Goal: Find specific page/section: Find specific page/section

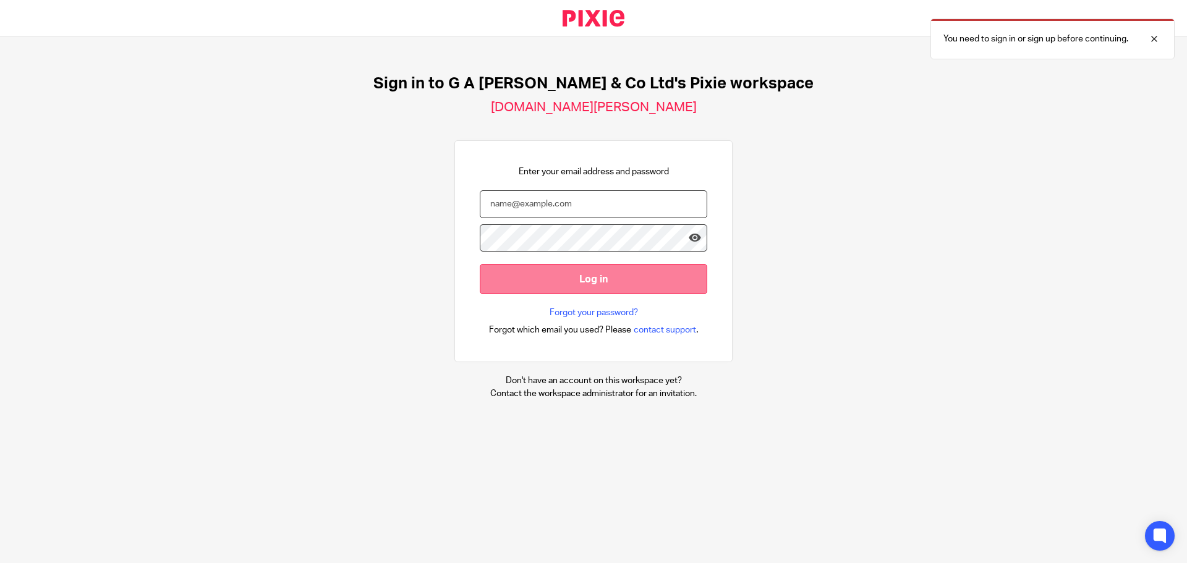
type input "[PERSON_NAME][EMAIL_ADDRESS][DOMAIN_NAME]"
click at [561, 280] on input "Log in" at bounding box center [593, 279] width 227 height 30
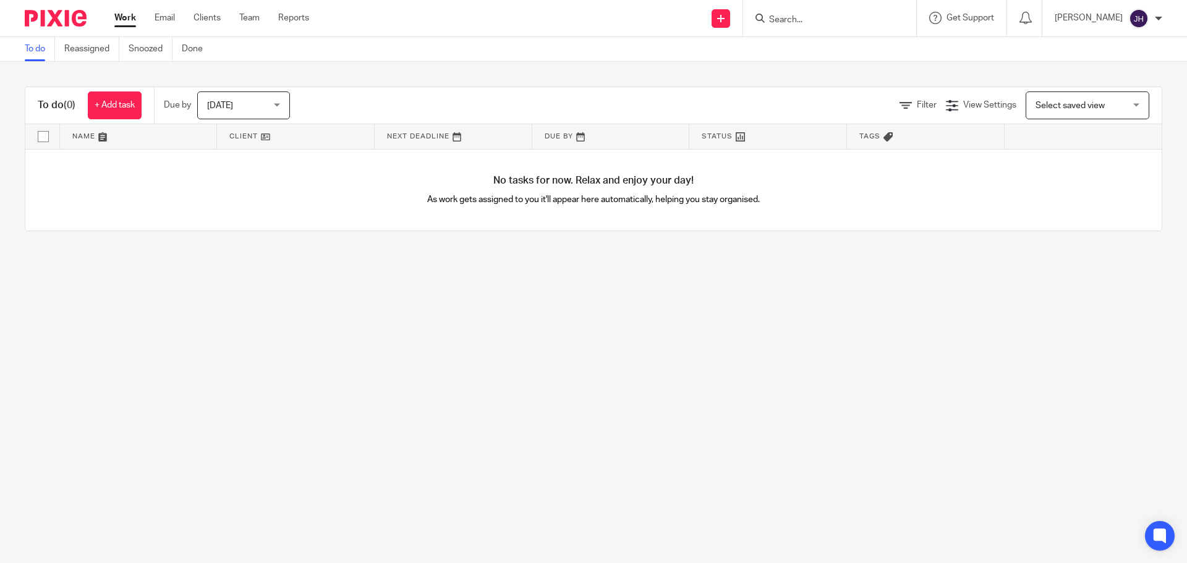
click at [808, 25] on div at bounding box center [829, 18] width 173 height 36
click at [808, 19] on input "Search" at bounding box center [823, 20] width 111 height 11
paste input "11199304"
type input "1"
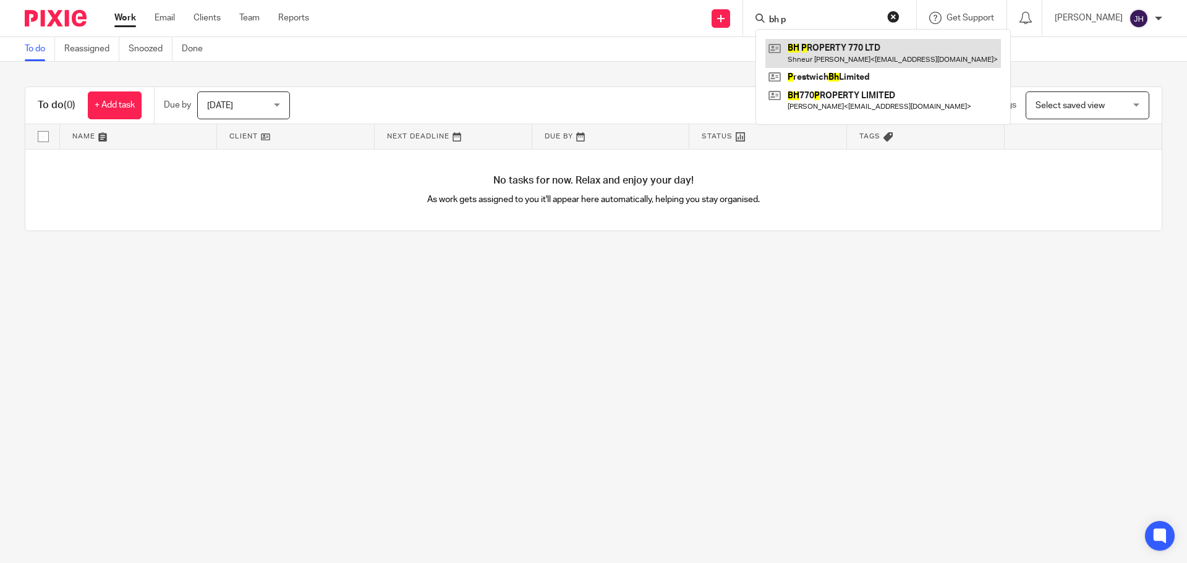
type input "bh p"
click at [831, 51] on link at bounding box center [882, 53] width 235 height 28
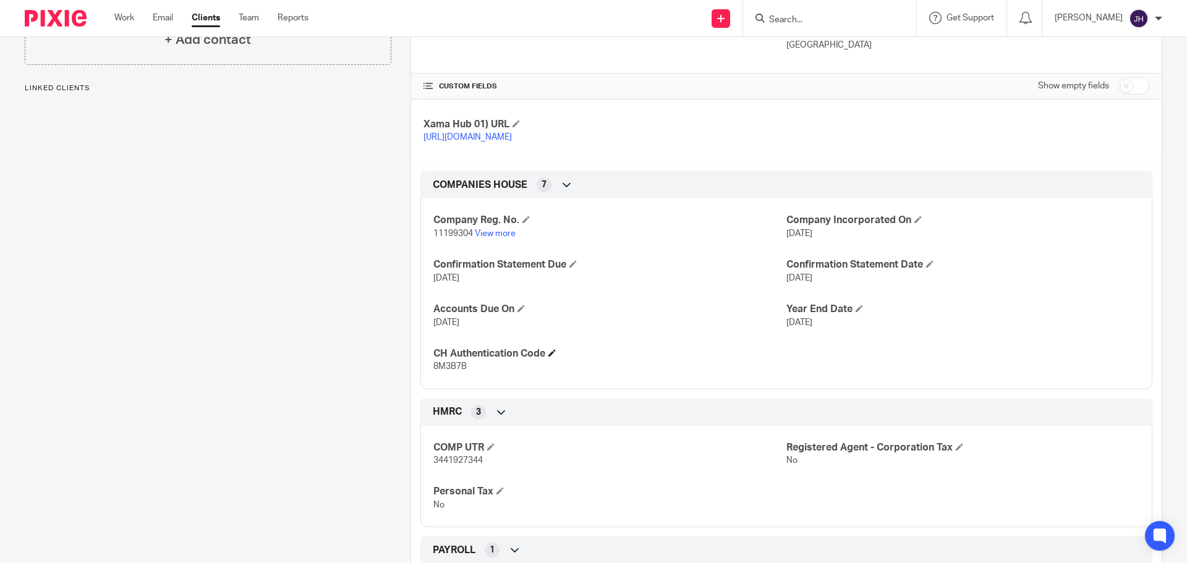
scroll to position [247, 0]
click at [440, 372] on p "8M3B7B" at bounding box center [609, 366] width 353 height 12
copy span "8M3B7B"
